Goal: Check status: Check status

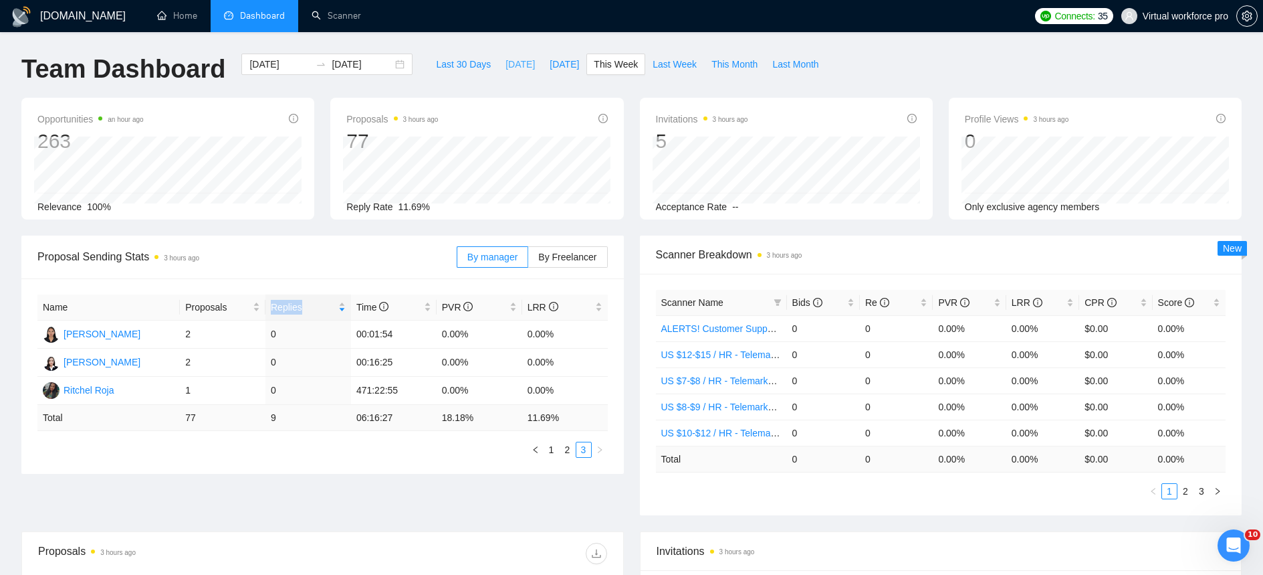
click at [528, 59] on button "[DATE]" at bounding box center [520, 64] width 44 height 21
type input "[DATE]"
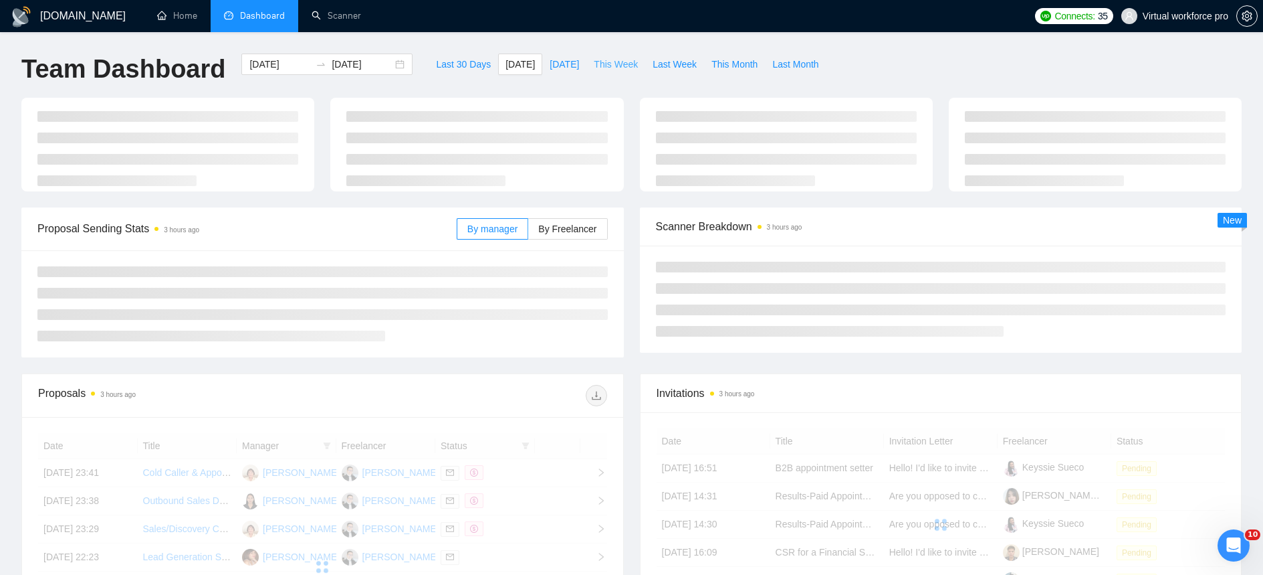
click at [613, 66] on span "This Week" at bounding box center [616, 64] width 44 height 15
type input "[DATE]"
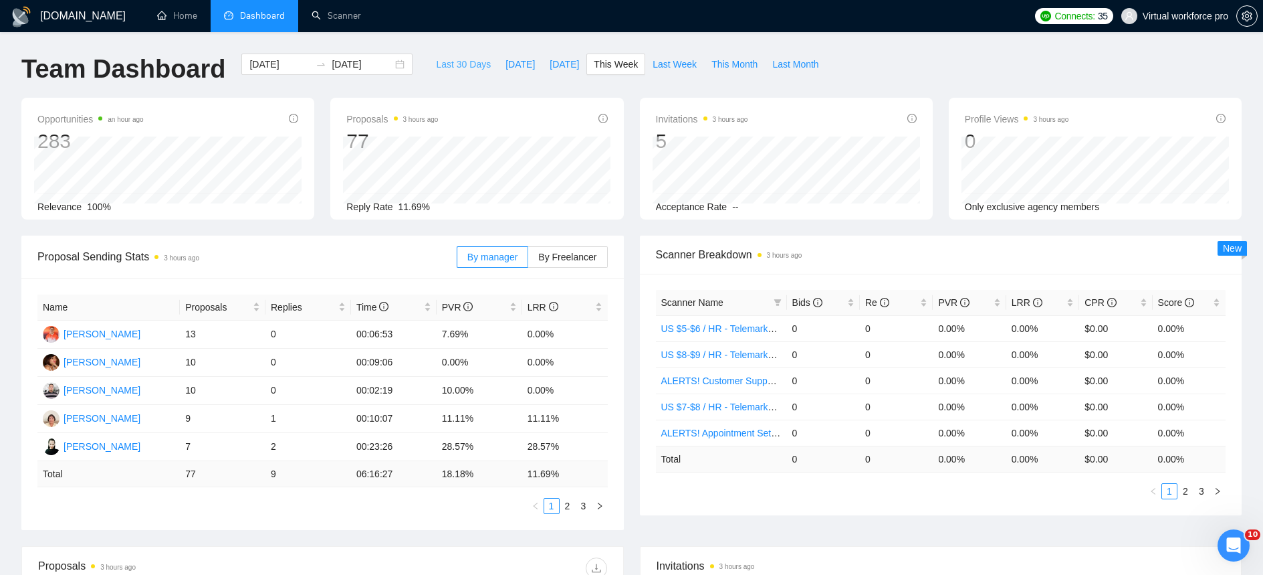
click at [445, 65] on span "Last 30 Days" at bounding box center [463, 64] width 55 height 15
type input "[DATE]"
click at [614, 76] on div "Last 30 Days [DATE] [DATE] This Week Last Week This Month Last Month" at bounding box center [627, 76] width 413 height 44
click at [756, 68] on span "This Month" at bounding box center [735, 64] width 46 height 15
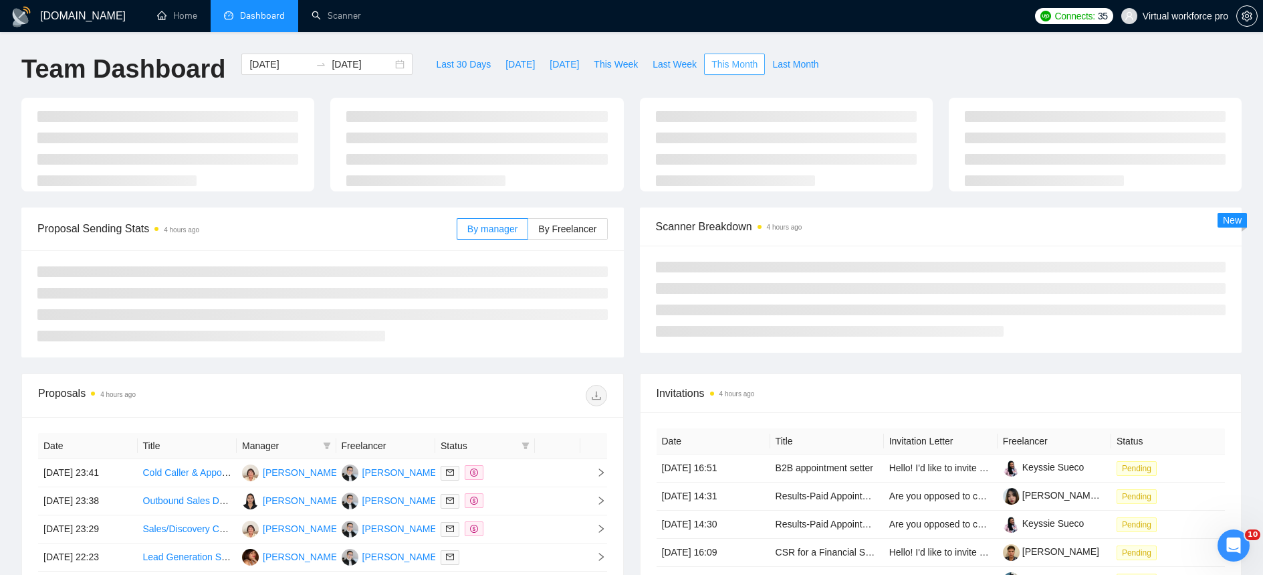
type input "[DATE]"
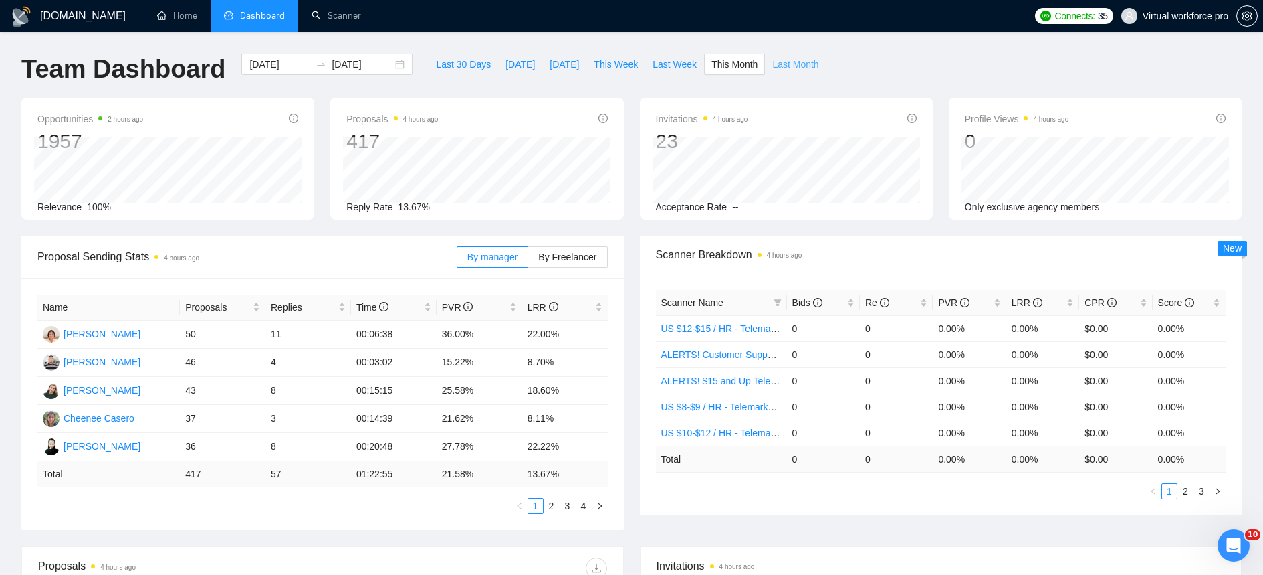
click at [787, 67] on span "Last Month" at bounding box center [796, 64] width 46 height 15
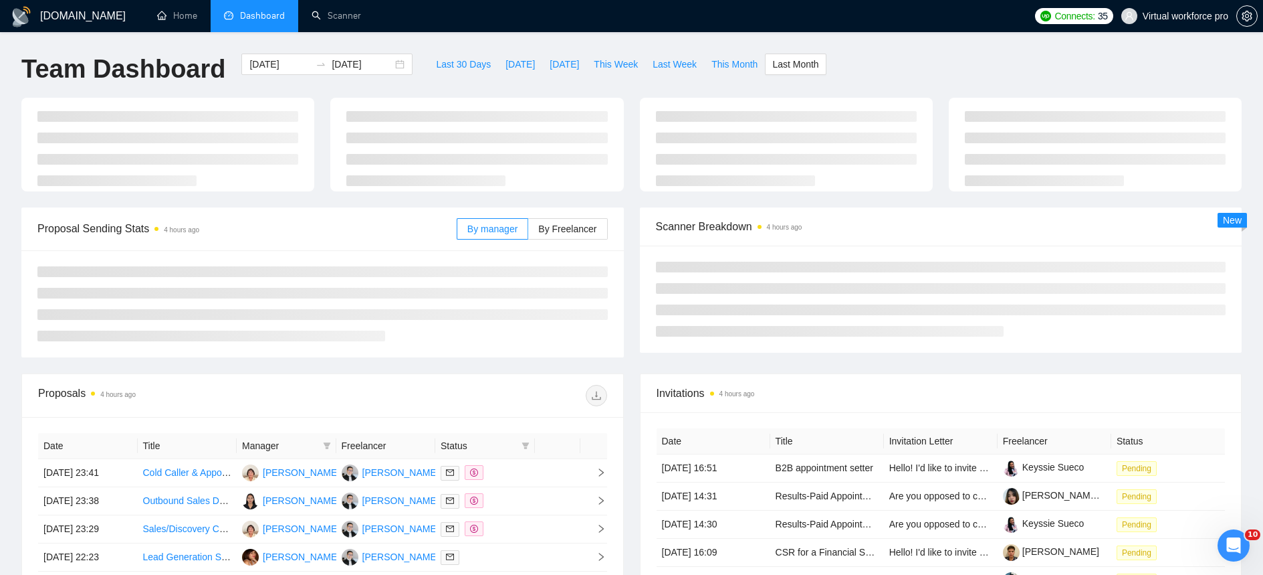
type input "[DATE]"
